Goal: Information Seeking & Learning: Find specific fact

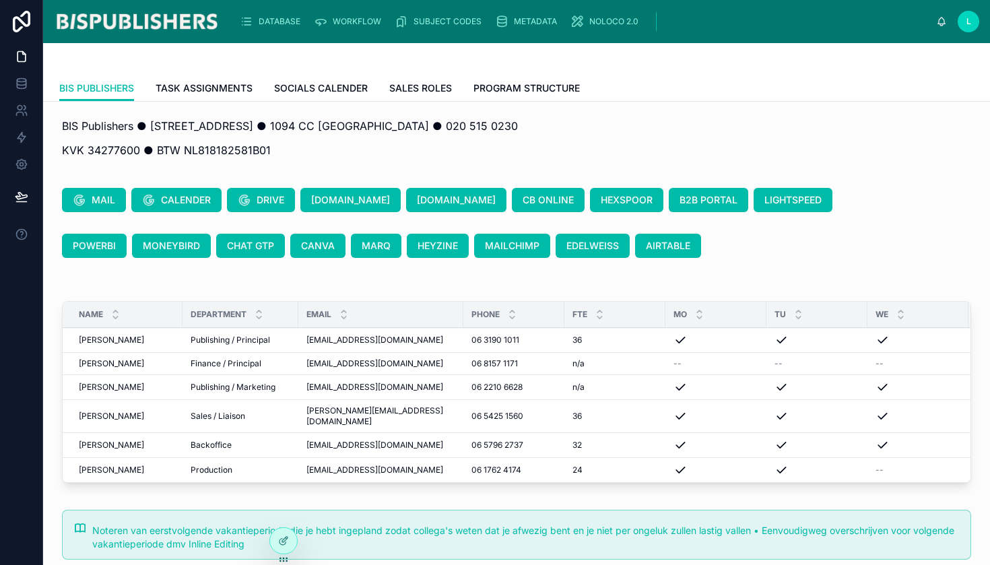
click at [270, 19] on span "DATABASE" at bounding box center [280, 21] width 42 height 11
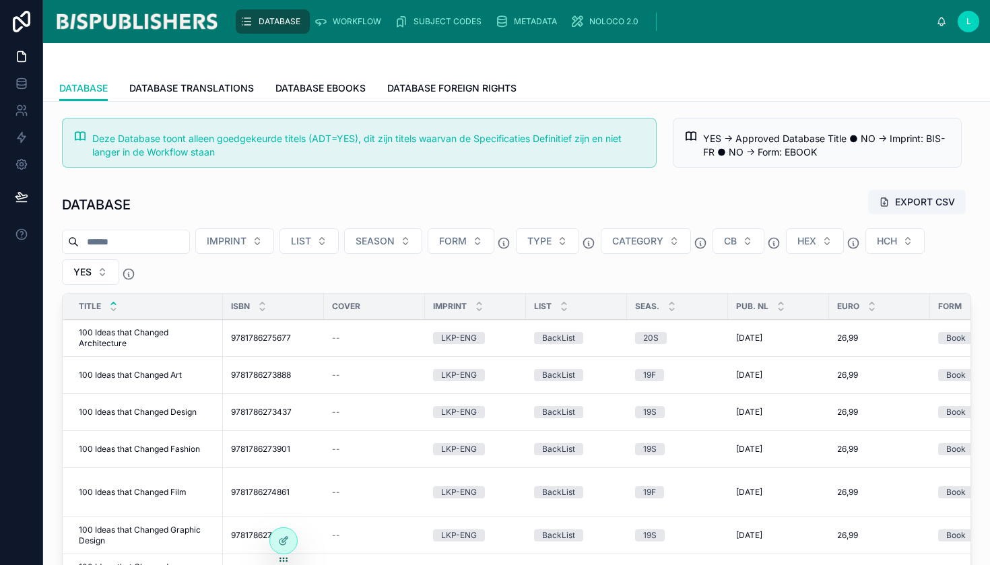
click at [160, 240] on input "text" at bounding box center [134, 241] width 110 height 19
type input "**********"
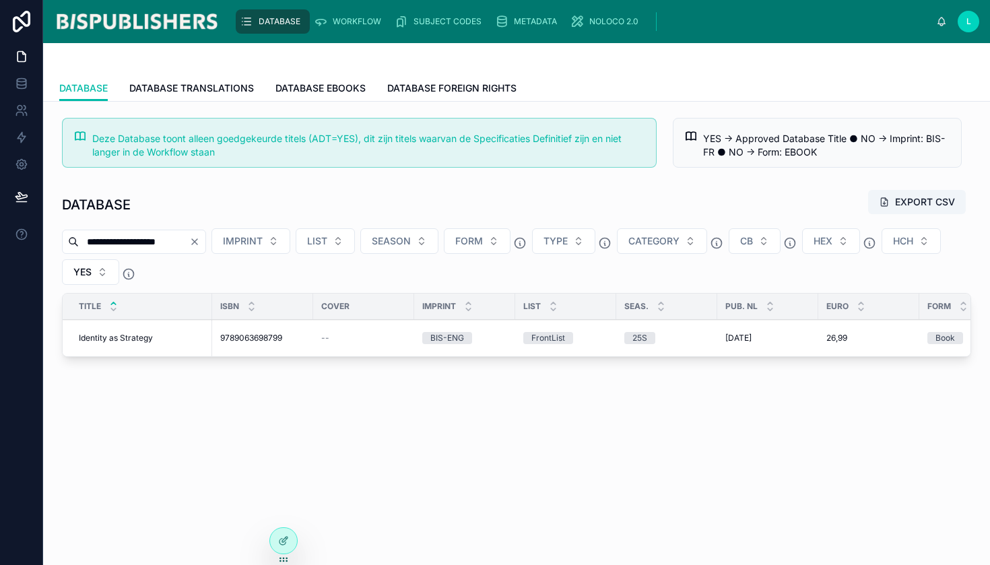
click at [128, 340] on span "Identity as Strategy" at bounding box center [116, 338] width 74 height 11
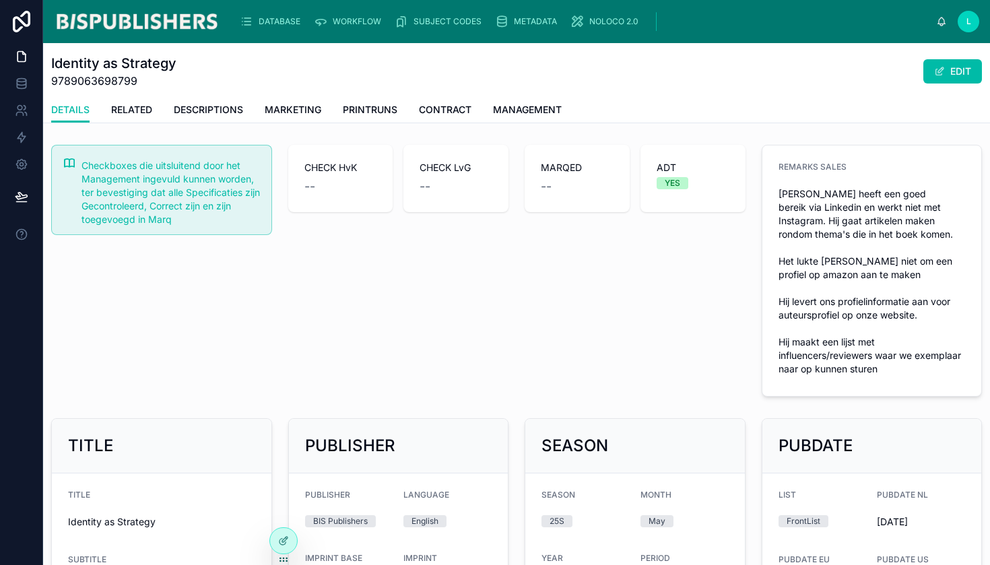
click at [294, 111] on span "MARKETING" at bounding box center [293, 109] width 57 height 13
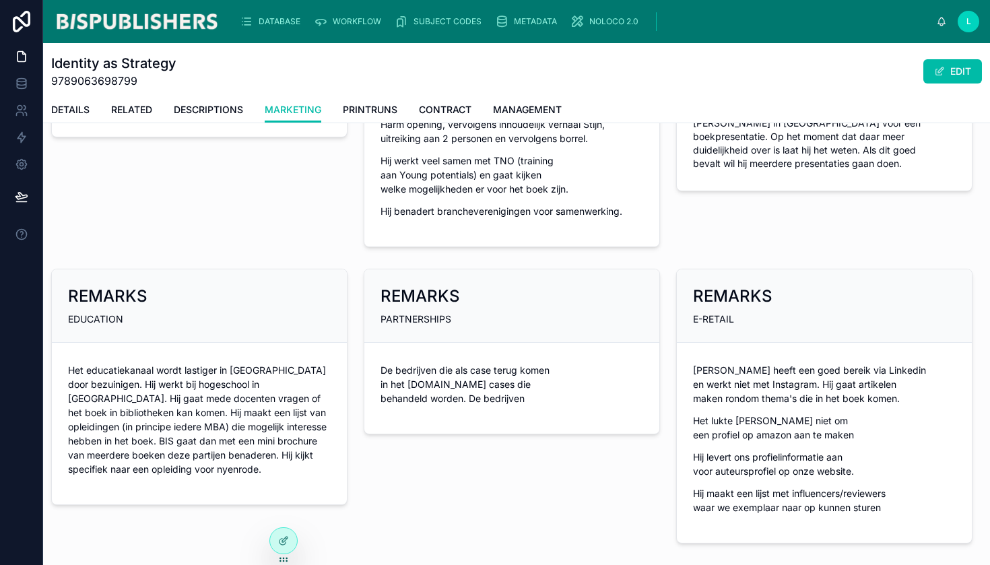
scroll to position [1255, 0]
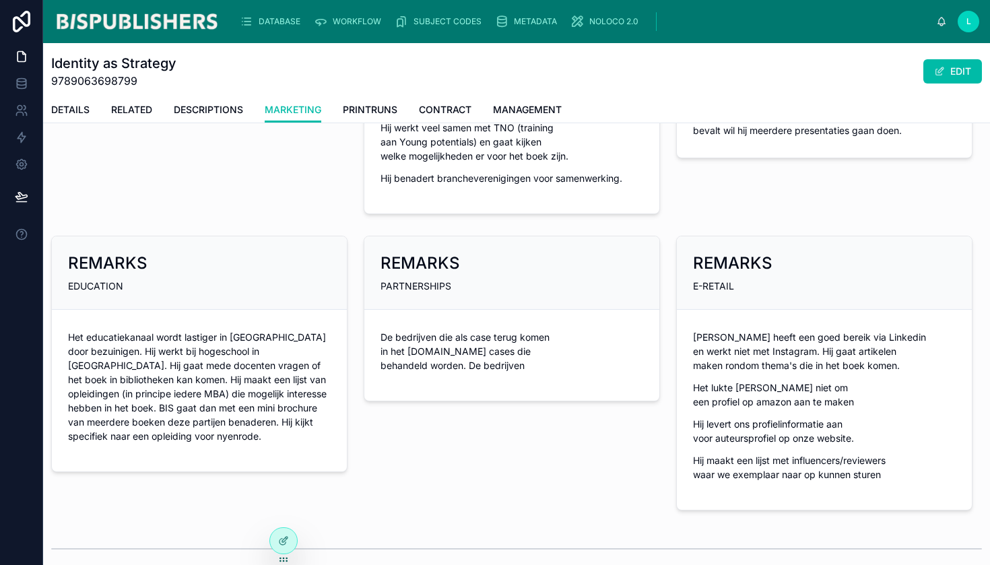
click at [436, 348] on p "De bedrijven die als case terug komen in het boek.De cases die behandeld worden…" at bounding box center [511, 351] width 263 height 42
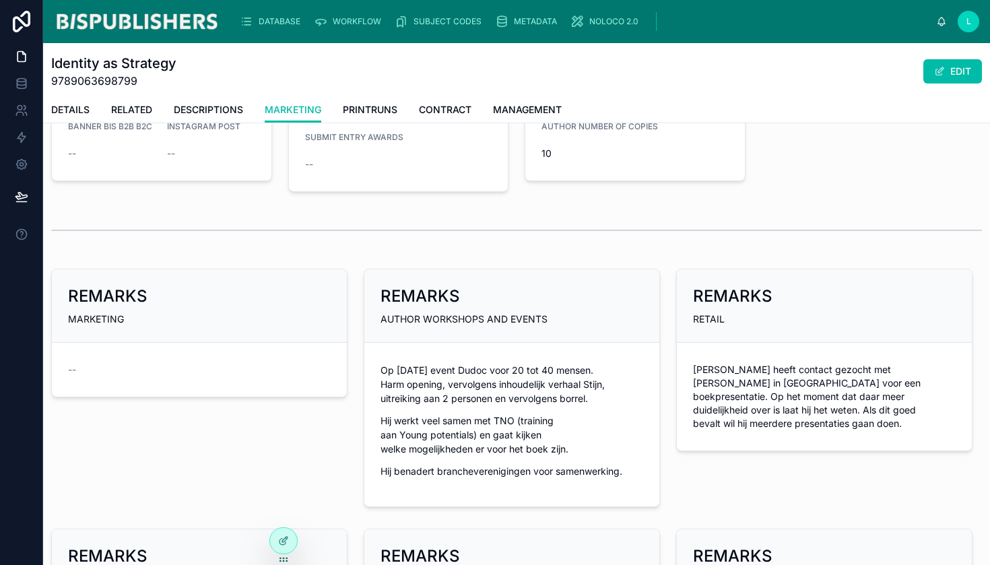
scroll to position [1148, 0]
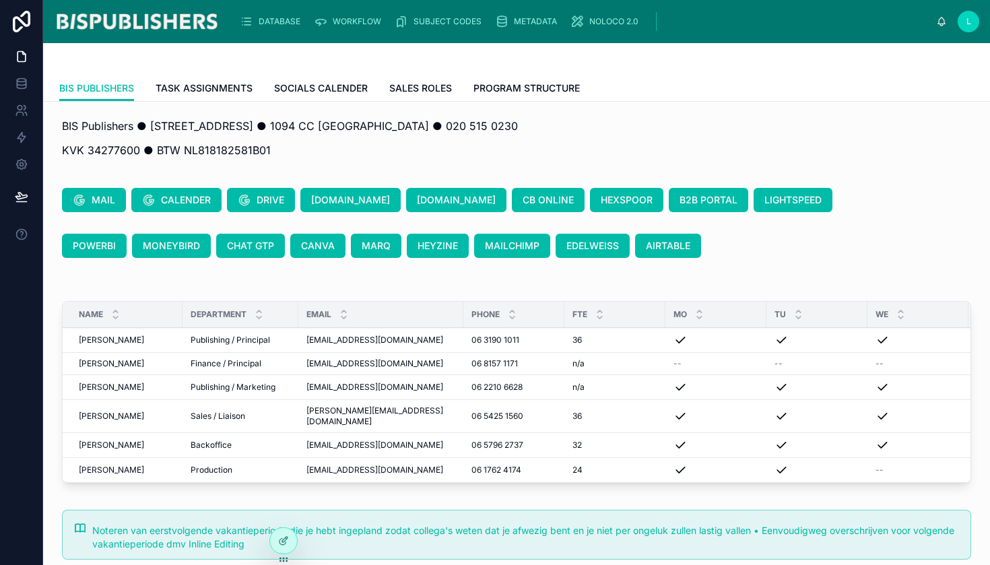
click at [968, 34] on div "DATABASE WORKFLOW SUBJECT CODES METADATA NOLOCO 2.0 L Linda van Gaalen" at bounding box center [516, 21] width 947 height 43
click at [969, 30] on div "L" at bounding box center [969, 22] width 22 height 22
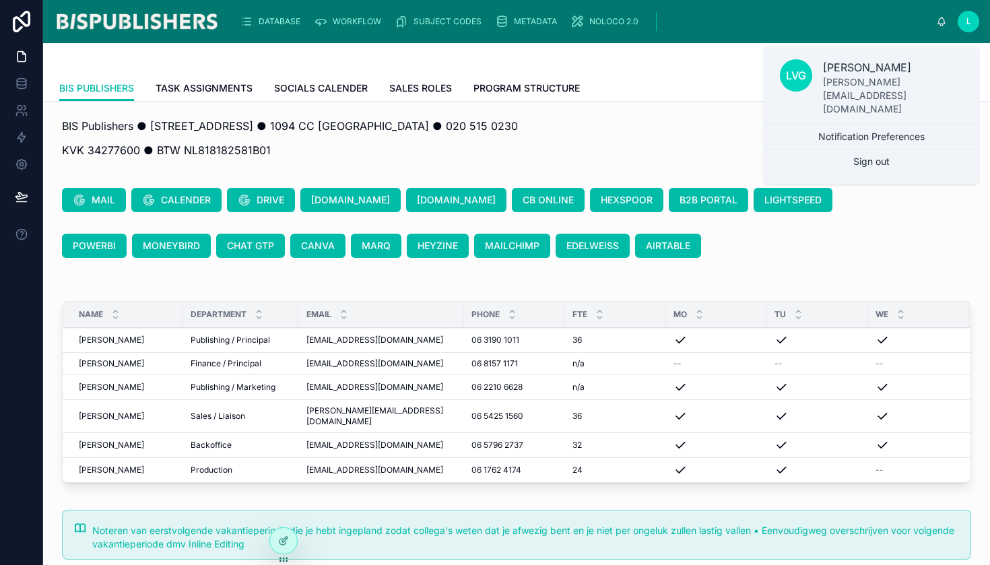
click at [655, 128] on p "BIS Publishers ● Timorplein 46 ● 1094 CC Amsterdam ● 020 515 0230" at bounding box center [516, 126] width 909 height 16
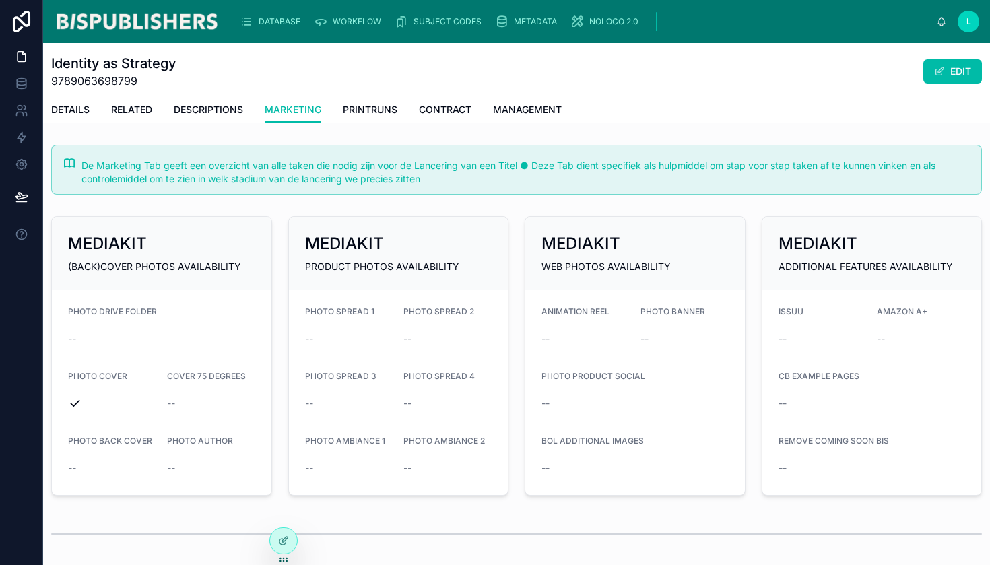
click at [267, 17] on span "DATABASE" at bounding box center [280, 21] width 42 height 11
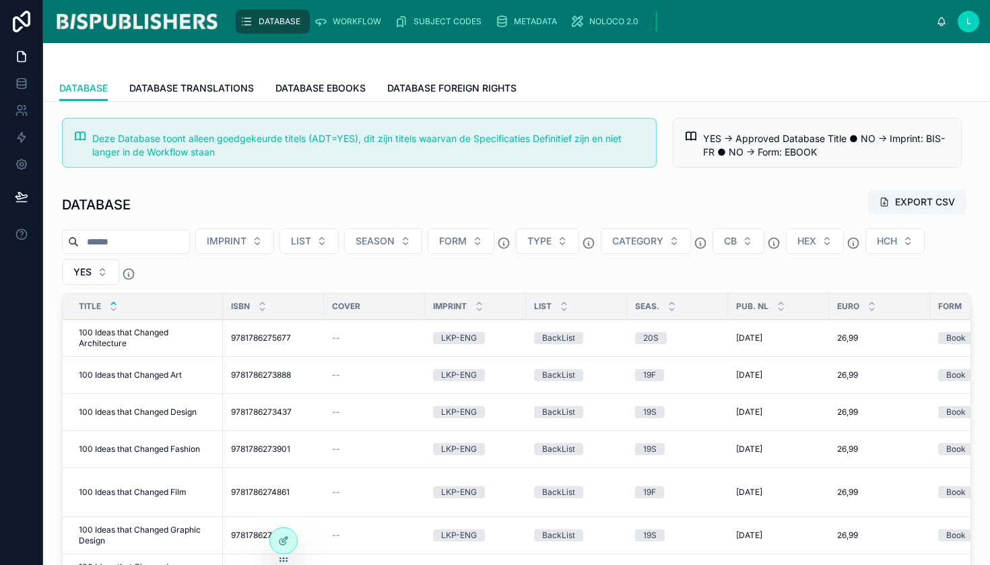
click at [189, 244] on input "text" at bounding box center [134, 241] width 110 height 19
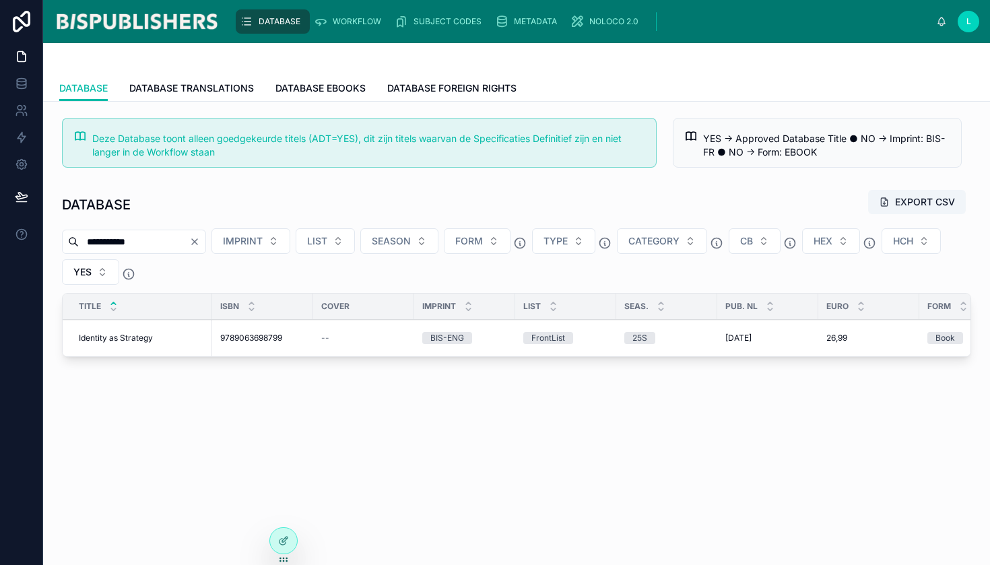
type input "**********"
click at [130, 341] on span "Identity as Strategy" at bounding box center [116, 338] width 74 height 11
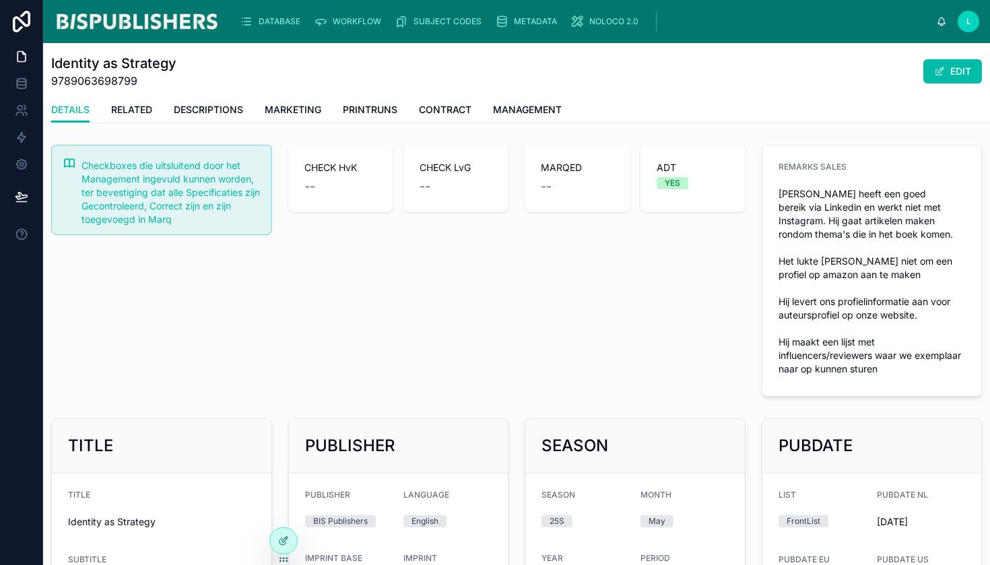
click at [203, 112] on span "DESCRIPTIONS" at bounding box center [208, 109] width 69 height 13
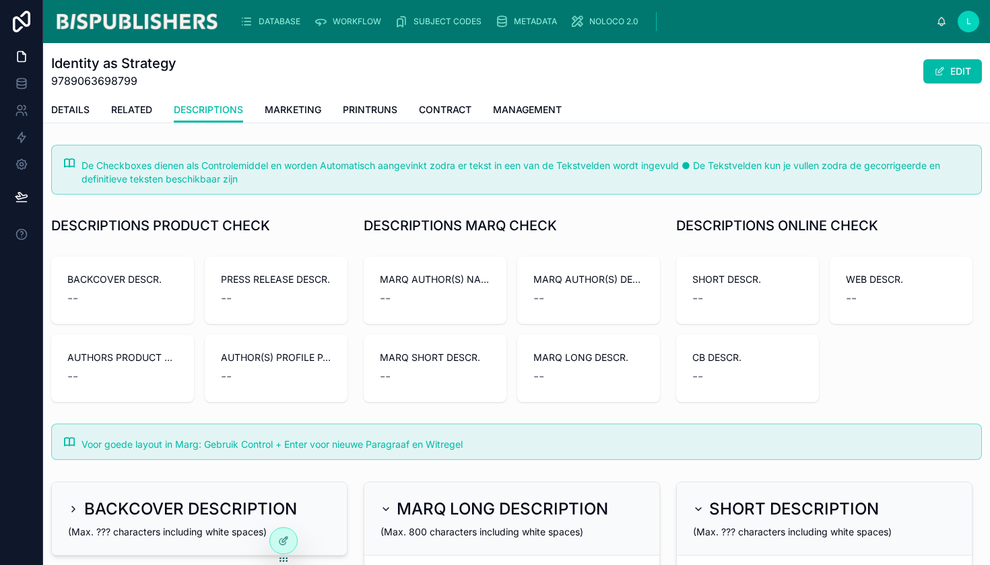
click at [294, 102] on link "MARKETING" at bounding box center [293, 111] width 57 height 27
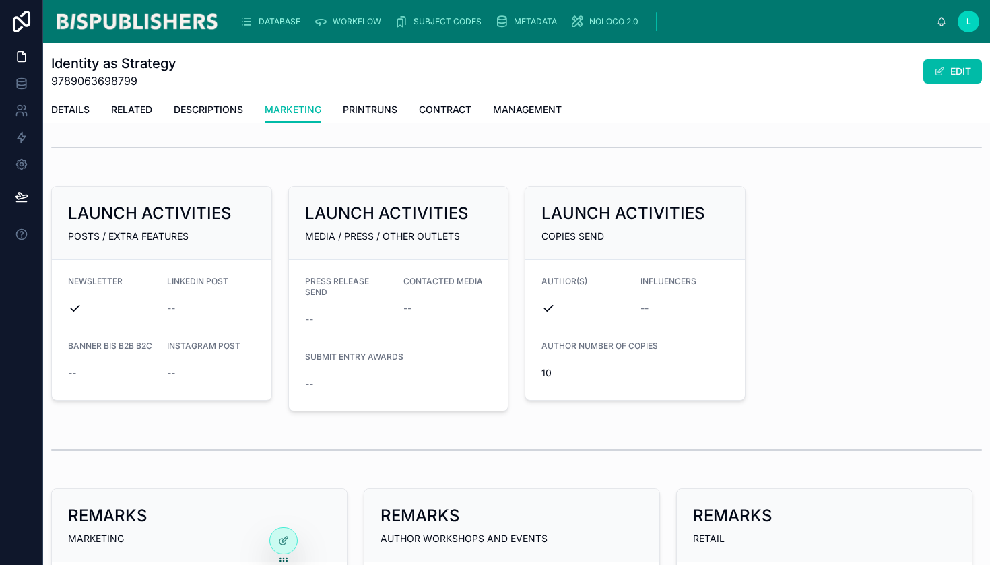
scroll to position [623, 0]
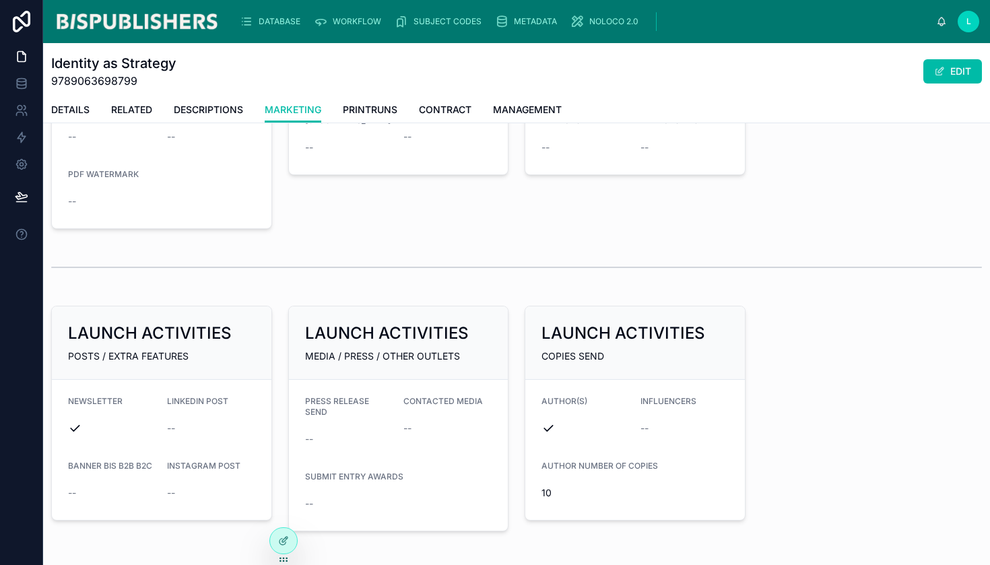
click at [276, 16] on span "DATABASE" at bounding box center [280, 21] width 42 height 11
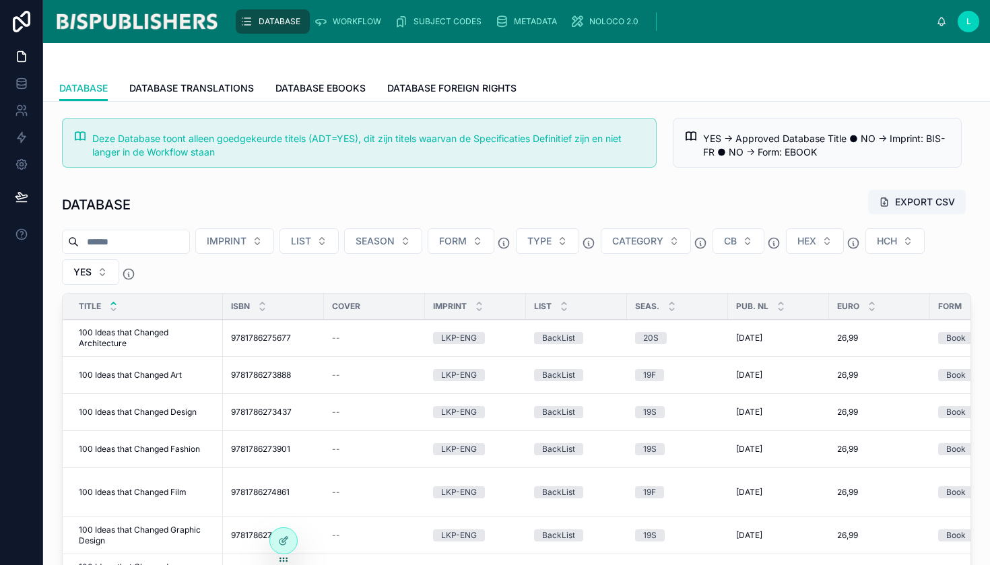
click at [126, 230] on div at bounding box center [126, 242] width 128 height 24
click at [127, 234] on input "text" at bounding box center [134, 241] width 110 height 19
type input "**********"
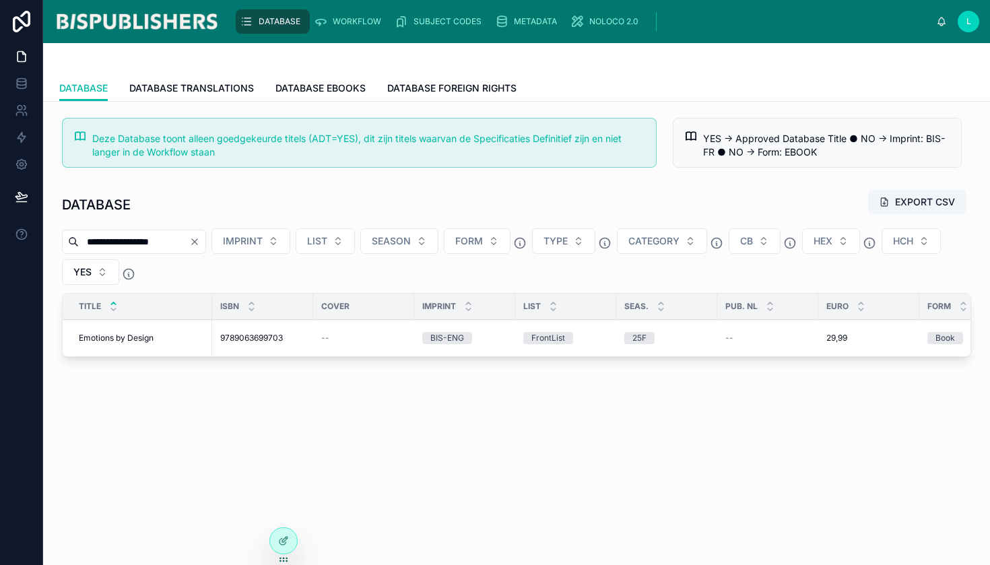
click at [109, 337] on span "Emotions by Design" at bounding box center [116, 338] width 75 height 11
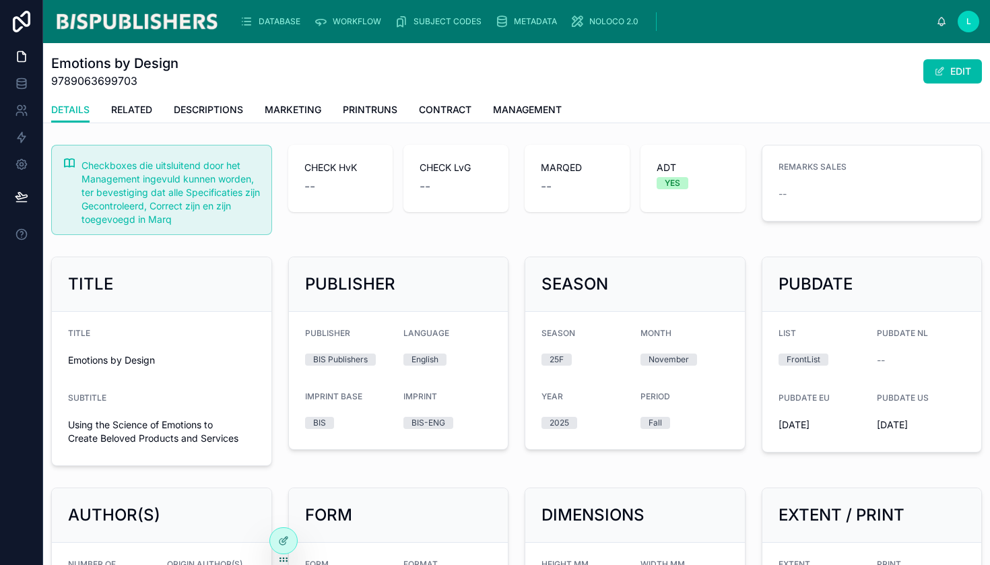
click at [300, 112] on span "MARKETING" at bounding box center [293, 109] width 57 height 13
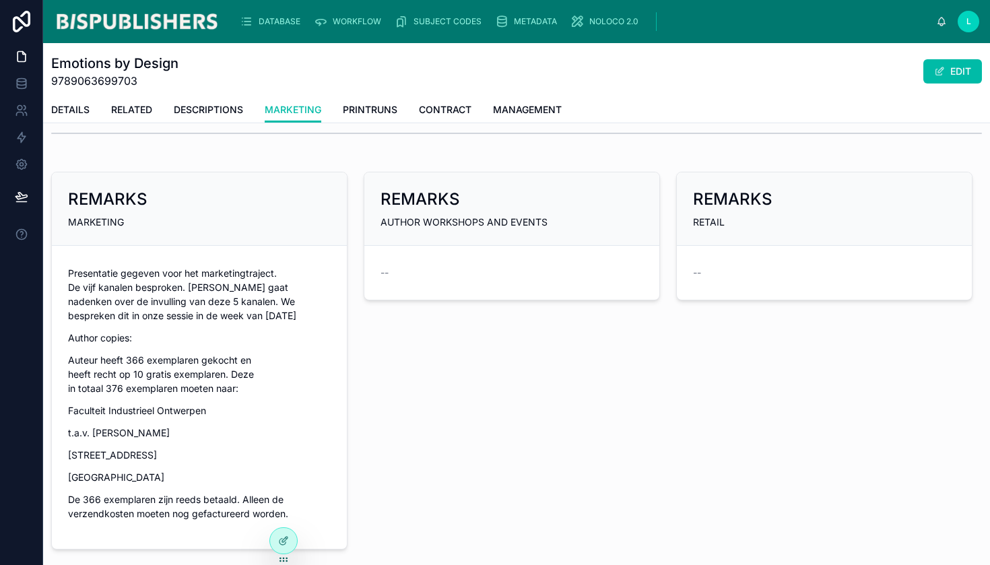
scroll to position [1062, 0]
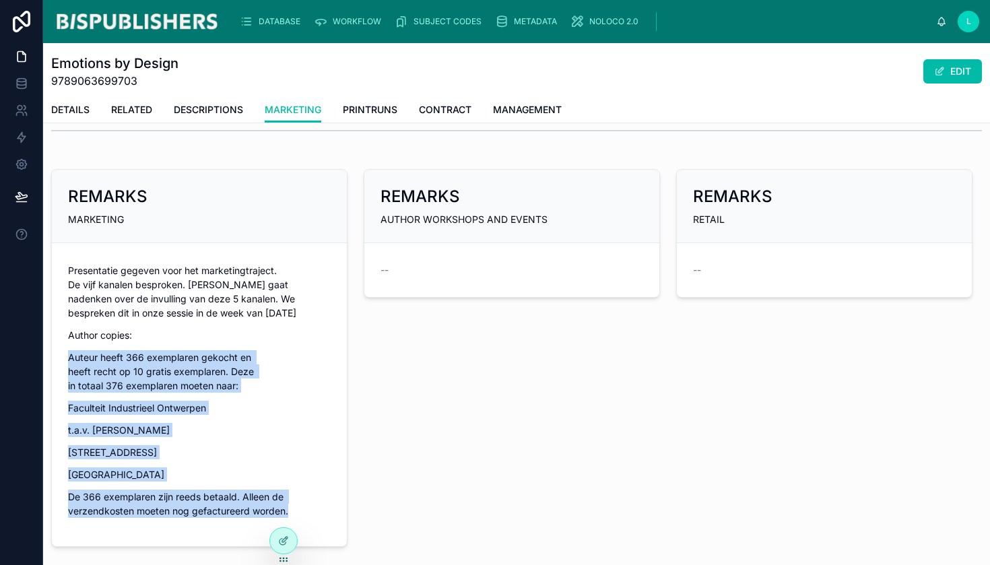
drag, startPoint x: 67, startPoint y: 358, endPoint x: 288, endPoint y: 511, distance: 268.6
click at [288, 511] on form "Presentatie gegeven voor het marketingtraject. De vijf kanalen besproken. Steve…" at bounding box center [199, 394] width 295 height 303
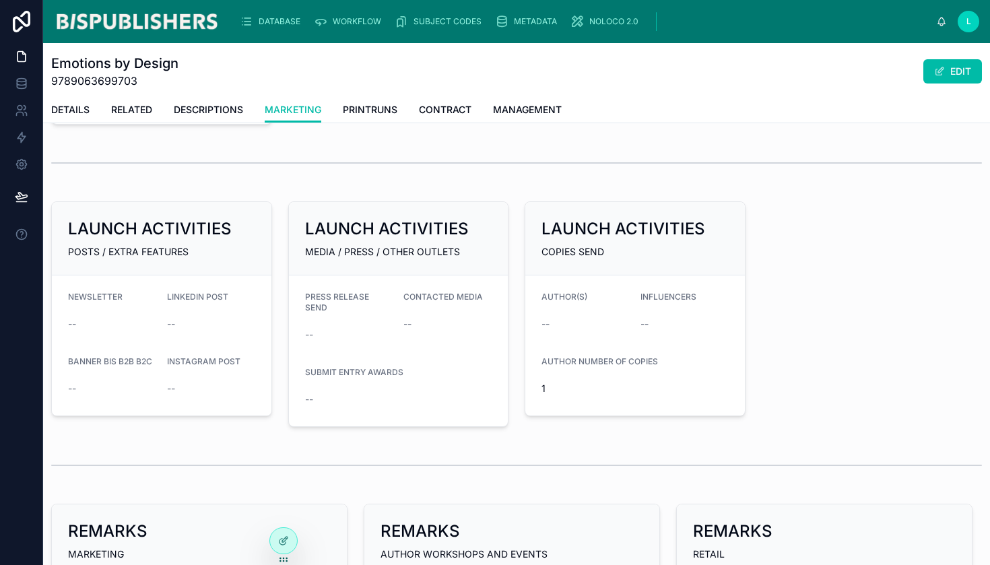
scroll to position [1038, 0]
